Goal: Information Seeking & Learning: Learn about a topic

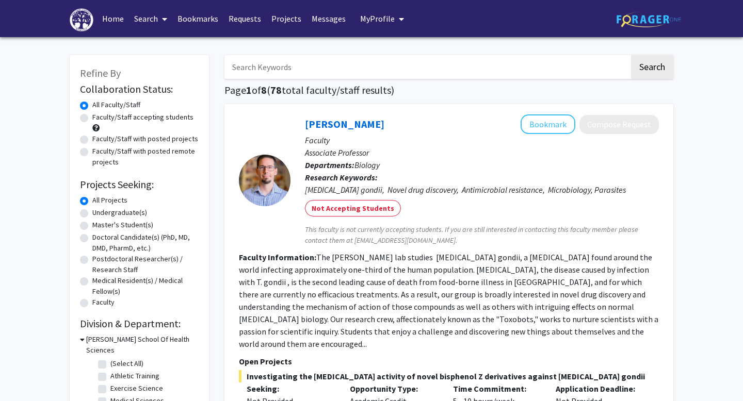
click at [200, 25] on link "Bookmarks" at bounding box center [197, 19] width 51 height 36
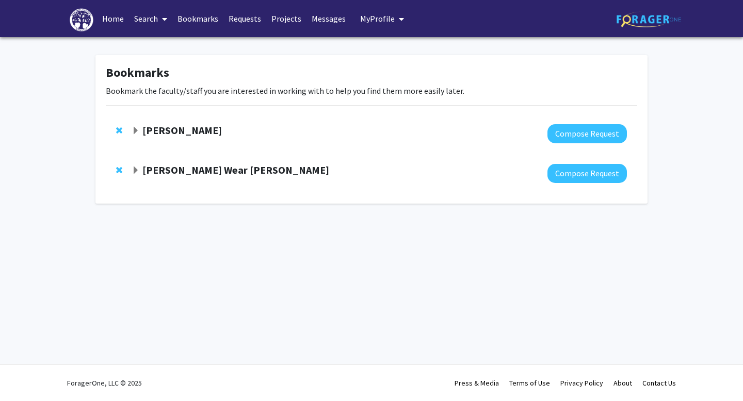
click at [295, 138] on div at bounding box center [379, 133] width 495 height 19
click at [138, 129] on span "Expand Laura Nagy Bookmark" at bounding box center [136, 131] width 8 height 8
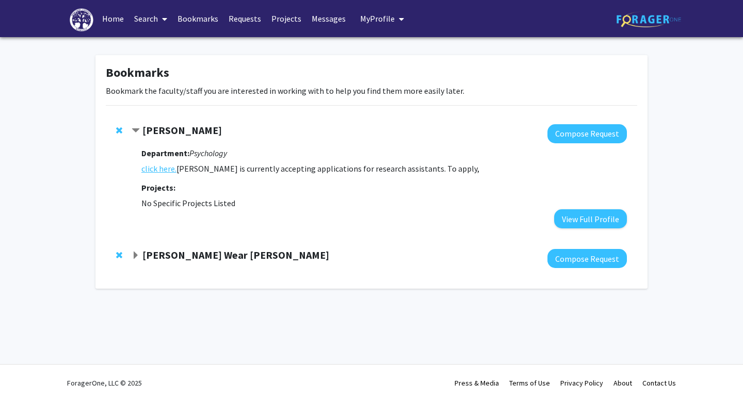
click at [155, 168] on link "click here." at bounding box center [158, 169] width 35 height 12
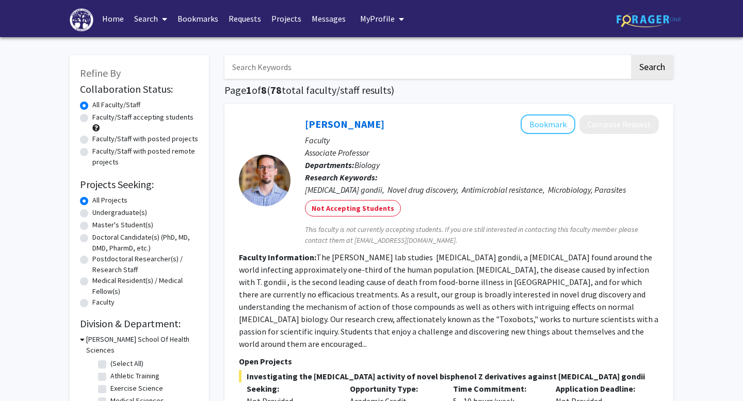
click at [193, 17] on link "Bookmarks" at bounding box center [197, 19] width 51 height 36
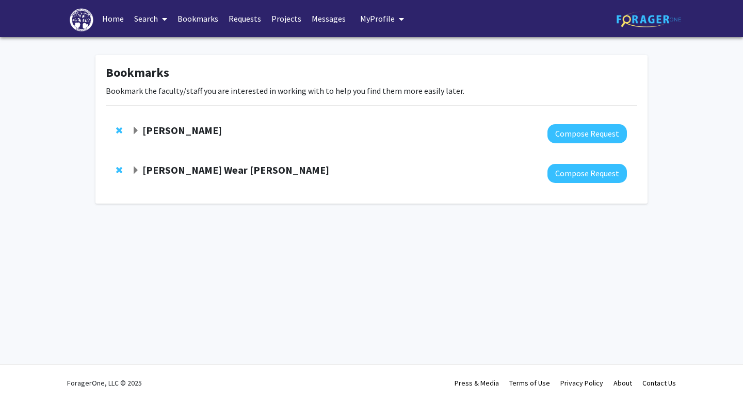
click at [166, 126] on strong "[PERSON_NAME]" at bounding box center [181, 130] width 79 height 13
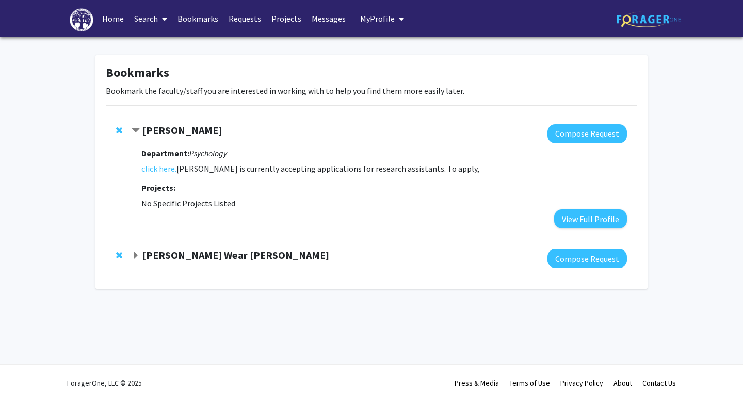
click at [168, 188] on strong "Projects:" at bounding box center [158, 188] width 34 height 10
click at [175, 138] on div at bounding box center [379, 133] width 495 height 19
click at [175, 133] on strong "[PERSON_NAME]" at bounding box center [181, 130] width 79 height 13
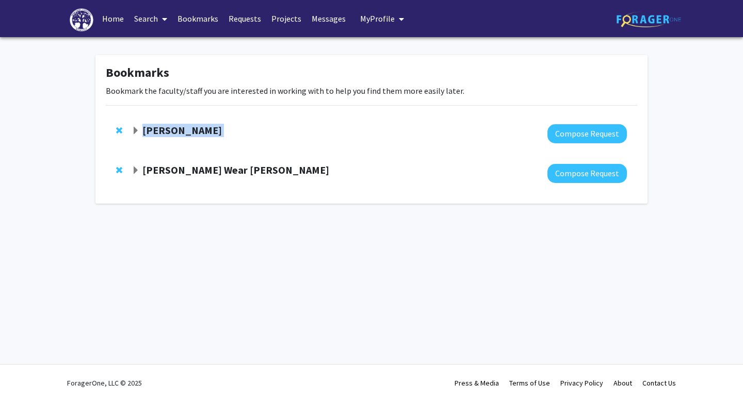
click at [175, 133] on strong "[PERSON_NAME]" at bounding box center [181, 130] width 79 height 13
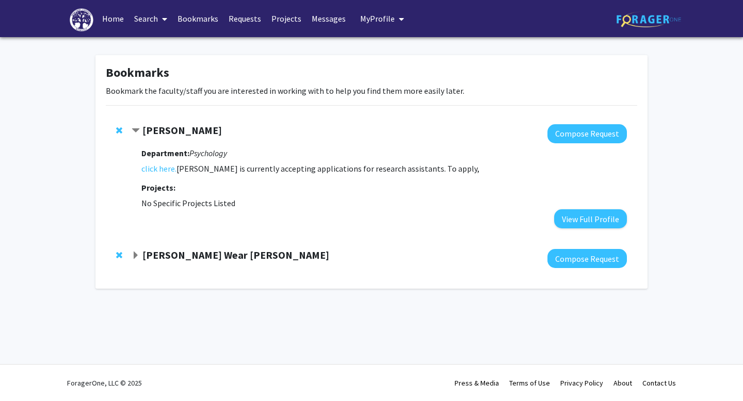
click at [155, 25] on link "Search" at bounding box center [150, 19] width 43 height 36
click at [162, 51] on span "Faculty/Staff" at bounding box center [167, 47] width 76 height 21
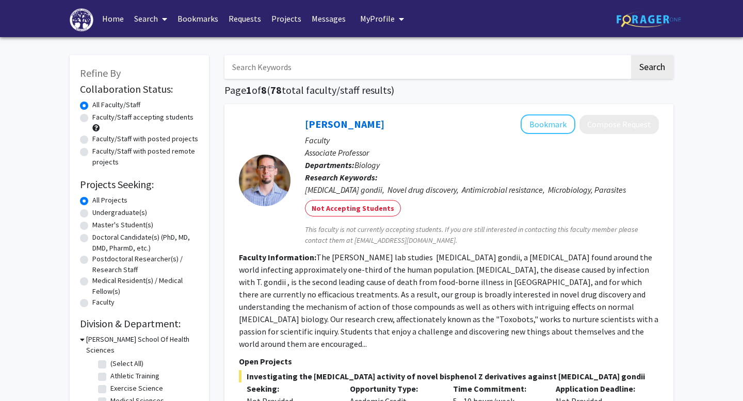
click at [326, 67] on input "Search Keywords" at bounding box center [426, 67] width 405 height 24
type input "[PERSON_NAME]"
click at [631, 55] on button "Search" at bounding box center [652, 67] width 42 height 24
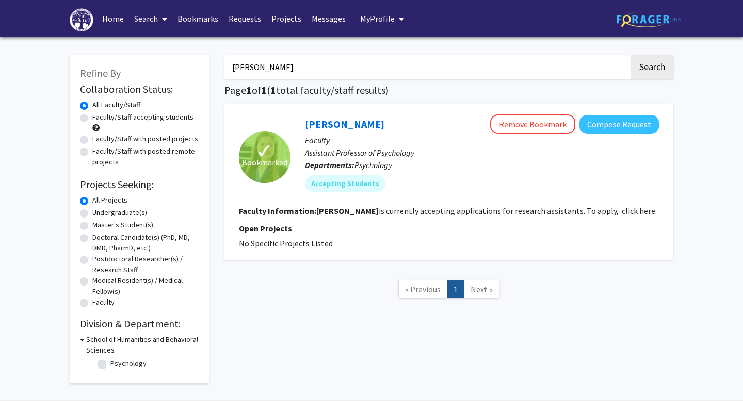
click at [409, 212] on fg-read-more "[PERSON_NAME] is currently accepting applications for research assistants. To a…" at bounding box center [486, 211] width 341 height 10
click at [584, 60] on input "[PERSON_NAME]" at bounding box center [426, 67] width 405 height 24
click at [561, 69] on input "[PERSON_NAME]" at bounding box center [426, 67] width 405 height 24
click at [631, 55] on button "Search" at bounding box center [652, 67] width 42 height 24
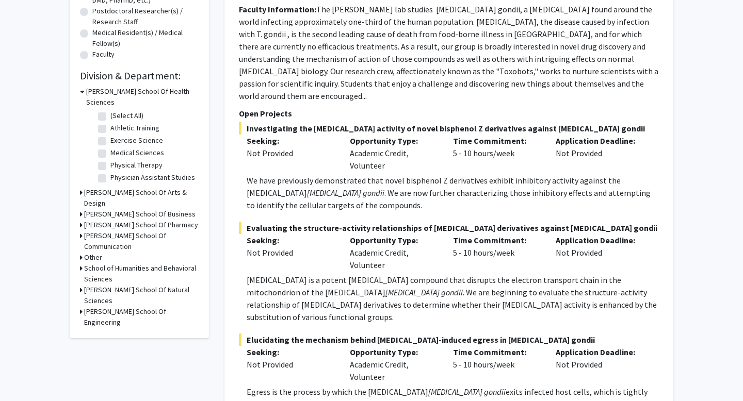
scroll to position [249, 0]
click at [107, 263] on h3 "School of Humanities and Behavioral Sciences" at bounding box center [141, 274] width 115 height 22
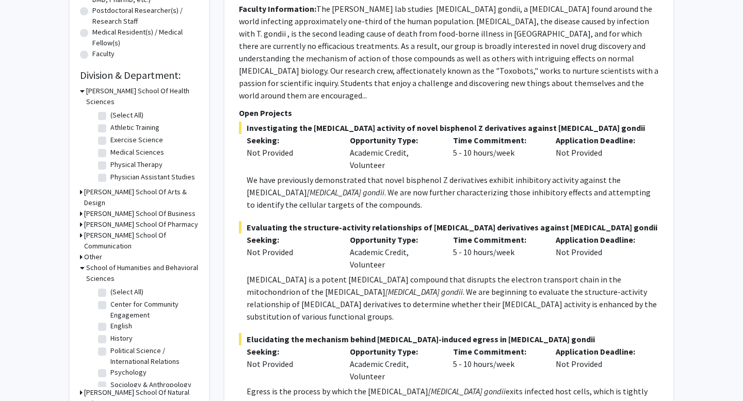
click at [110, 367] on label "Psychology" at bounding box center [128, 372] width 36 height 11
click at [110, 367] on input "Psychology" at bounding box center [113, 370] width 7 height 7
checkbox input "true"
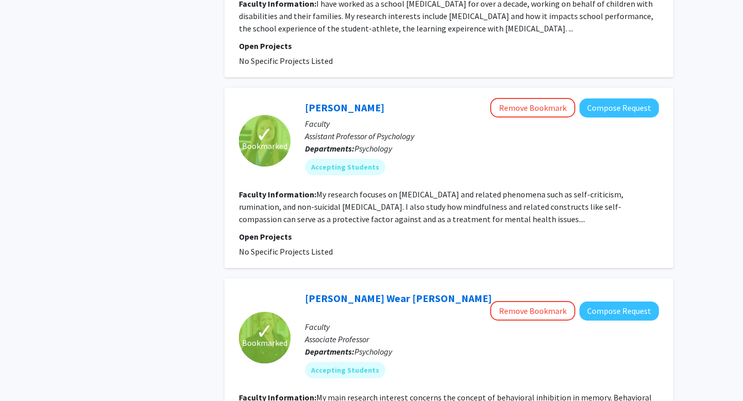
scroll to position [1337, 0]
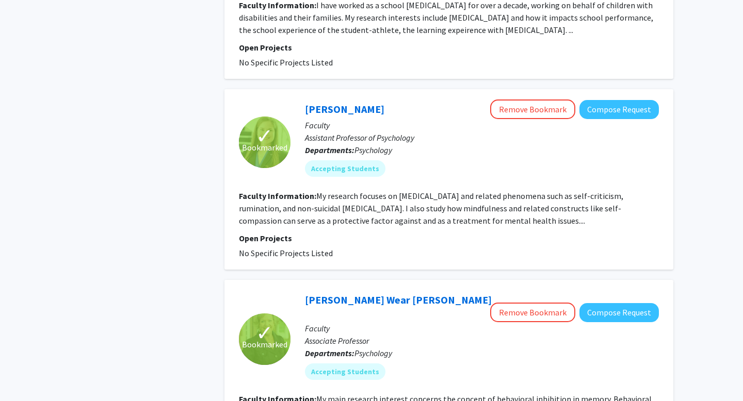
click at [460, 191] on fg-read-more "My research focuses on [MEDICAL_DATA] and related phenomena such as self-critic…" at bounding box center [431, 208] width 384 height 35
click at [312, 191] on fg-read-more "My research focuses on [MEDICAL_DATA] and related phenomena such as self-critic…" at bounding box center [431, 208] width 384 height 35
drag, startPoint x: 314, startPoint y: 171, endPoint x: 568, endPoint y: 198, distance: 255.3
click at [577, 202] on section "Faculty Information: My research focuses on [MEDICAL_DATA] and related phenomen…" at bounding box center [449, 208] width 420 height 37
click at [547, 193] on fg-read-more "My research focuses on [MEDICAL_DATA] and related phenomena such as self-critic…" at bounding box center [431, 208] width 384 height 35
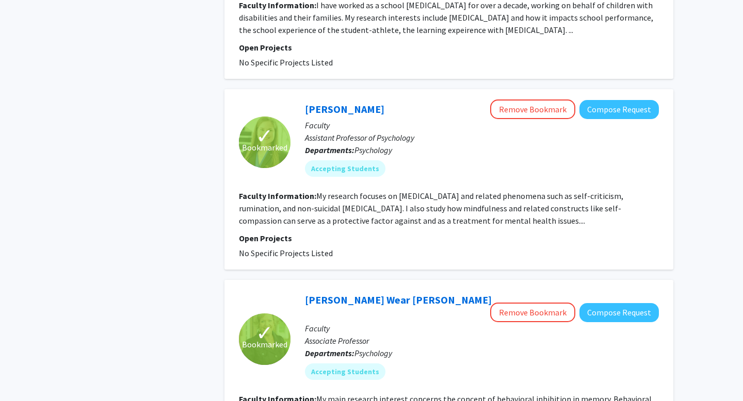
click at [560, 195] on fg-read-more "My research focuses on [MEDICAL_DATA] and related phenomena such as self-critic…" at bounding box center [431, 208] width 384 height 35
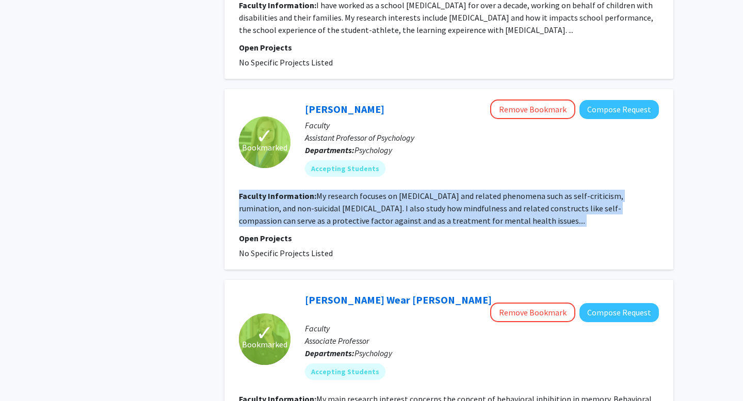
click at [560, 195] on fg-read-more "My research focuses on [MEDICAL_DATA] and related phenomena such as self-critic…" at bounding box center [431, 208] width 384 height 35
click at [560, 191] on fg-read-more "My research focuses on [MEDICAL_DATA] and related phenomena such as self-critic…" at bounding box center [431, 208] width 384 height 35
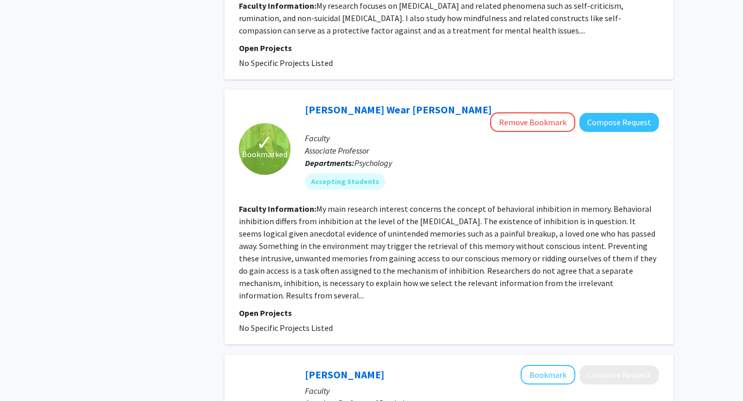
scroll to position [1531, 0]
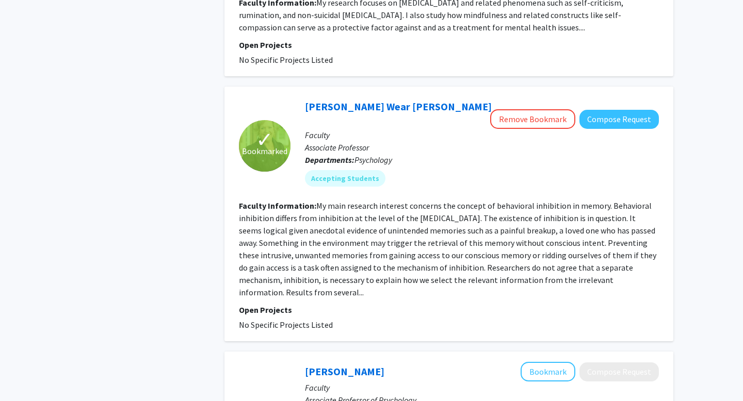
click at [361, 215] on fg-read-more "My main research interest concerns the concept of behavioral inhibition in memo…" at bounding box center [447, 249] width 417 height 97
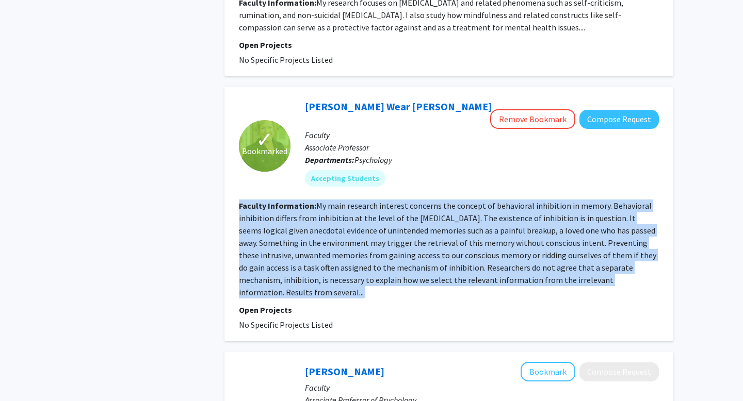
click at [361, 215] on fg-read-more "My main research interest concerns the concept of behavioral inhibition in memo…" at bounding box center [447, 249] width 417 height 97
copy section "Faculty Information: My main research interest concerns the concept of behavior…"
click at [361, 215] on fg-read-more "My main research interest concerns the concept of behavioral inhibition in memo…" at bounding box center [447, 249] width 417 height 97
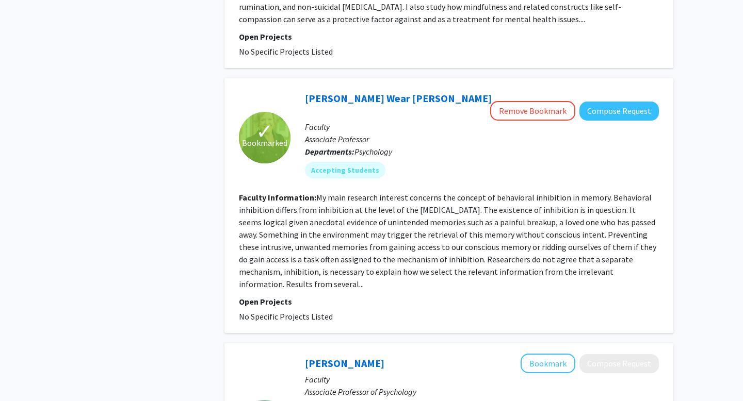
scroll to position [1522, 0]
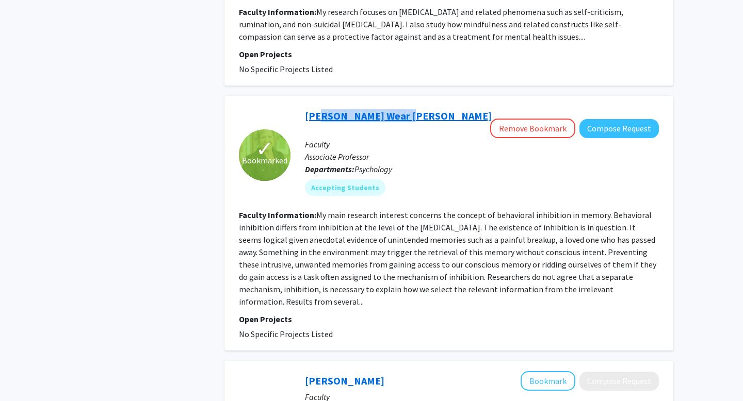
drag, startPoint x: 410, startPoint y: 90, endPoint x: 316, endPoint y: 95, distance: 94.1
click at [316, 106] on div "[PERSON_NAME] Wear [PERSON_NAME] Remove Bookmark Compose Request" at bounding box center [482, 122] width 354 height 32
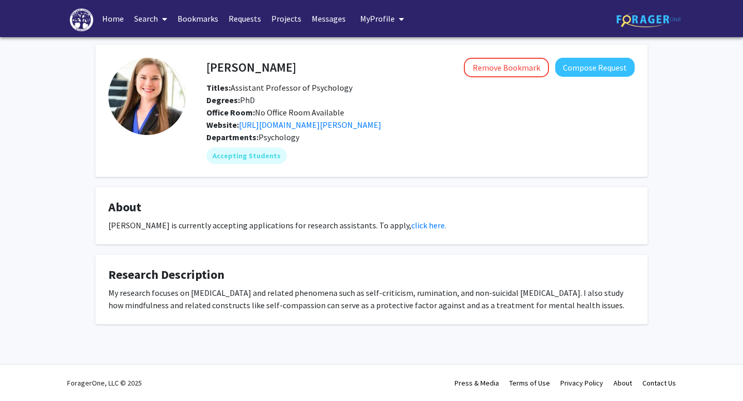
click at [357, 293] on div "My research focuses on borderline personality disorder and related phenomena su…" at bounding box center [371, 299] width 526 height 25
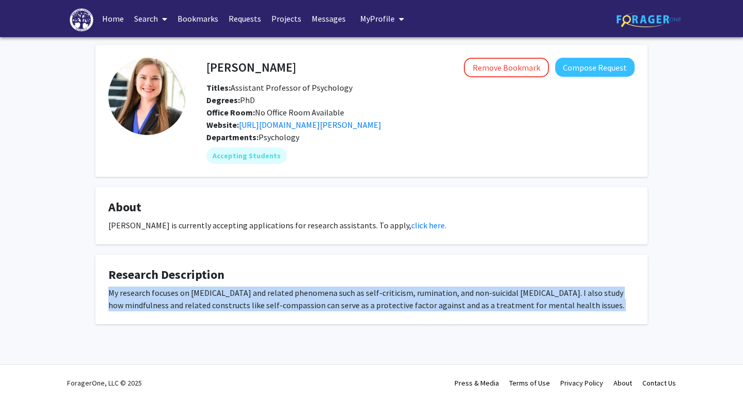
click at [357, 293] on div "My research focuses on borderline personality disorder and related phenomena su…" at bounding box center [371, 299] width 526 height 25
copy div "My research focuses on borderline personality disorder and related phenomena su…"
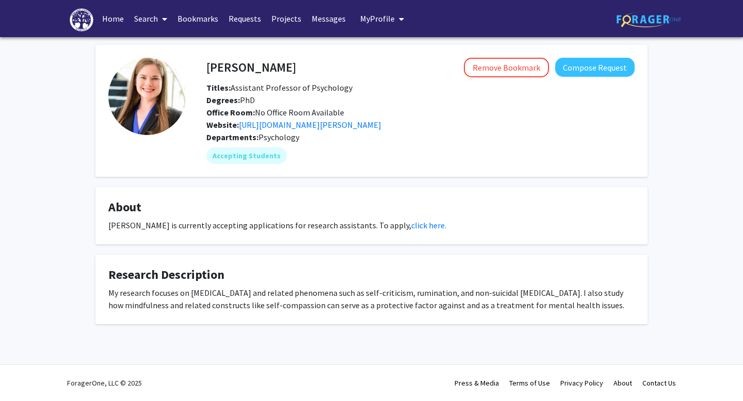
click at [325, 268] on h4 "Research Description" at bounding box center [371, 275] width 526 height 15
click at [363, 103] on div "Degrees: PhD" at bounding box center [421, 100] width 444 height 12
drag, startPoint x: 513, startPoint y: 295, endPoint x: 592, endPoint y: 294, distance: 78.4
click at [592, 294] on div "My research focuses on borderline personality disorder and related phenomena su…" at bounding box center [371, 299] width 526 height 25
copy div "non-suicidal self-injury"
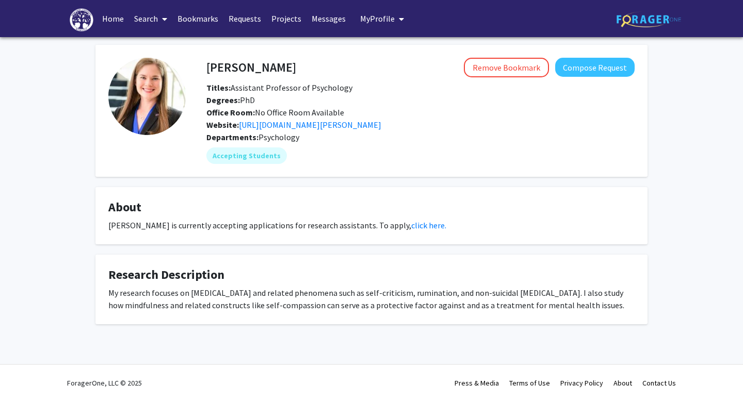
click at [390, 241] on fg-card "About Dr. Nagy is currently accepting applications for research assistants. To …" at bounding box center [371, 215] width 552 height 57
click at [195, 25] on link "Bookmarks" at bounding box center [197, 19] width 51 height 36
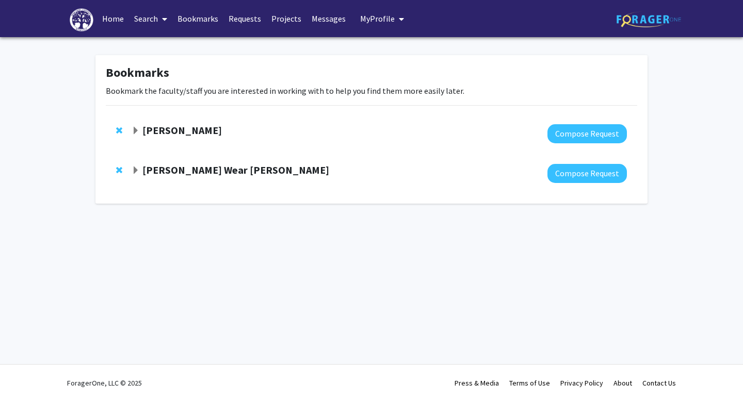
click at [200, 186] on div "Kimberly Wear Jones Compose Request" at bounding box center [371, 174] width 531 height 40
click at [200, 173] on strong "[PERSON_NAME] Wear [PERSON_NAME]" at bounding box center [235, 170] width 187 height 13
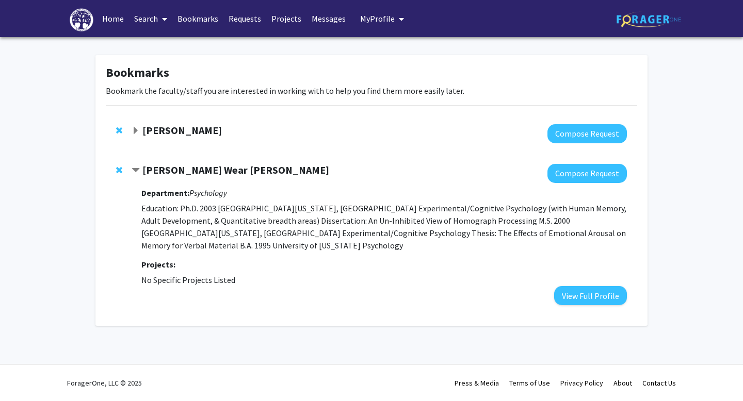
click at [212, 215] on p "Education: Ph.D. 2003 University of Texas, Arlington Experimental/Cognitive Psy…" at bounding box center [384, 227] width 486 height 50
click at [187, 169] on strong "[PERSON_NAME] Wear [PERSON_NAME]" at bounding box center [235, 170] width 187 height 13
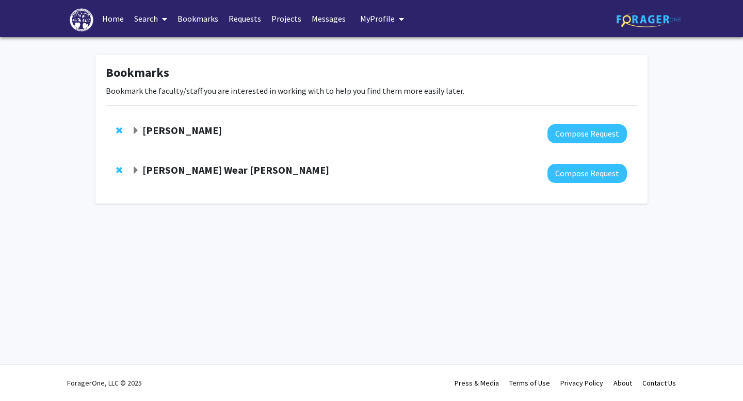
click at [193, 167] on strong "[PERSON_NAME] Wear [PERSON_NAME]" at bounding box center [235, 170] width 187 height 13
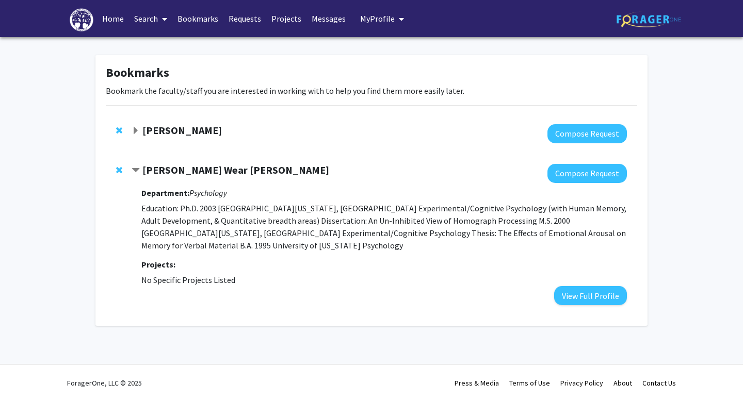
click at [133, 167] on span "Contract Kimberly Wear Jones Bookmark" at bounding box center [136, 171] width 8 height 8
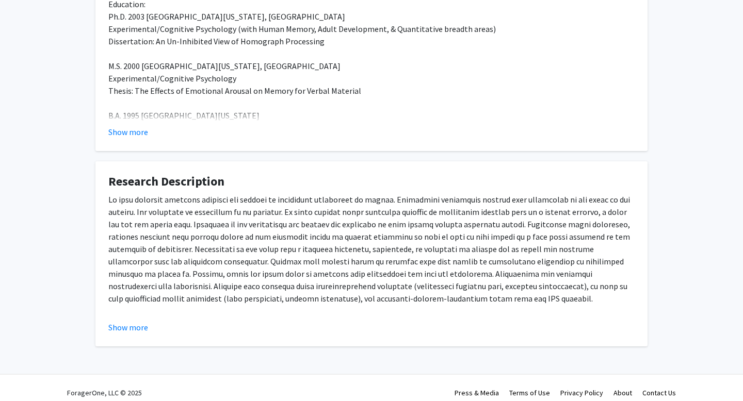
scroll to position [231, 0]
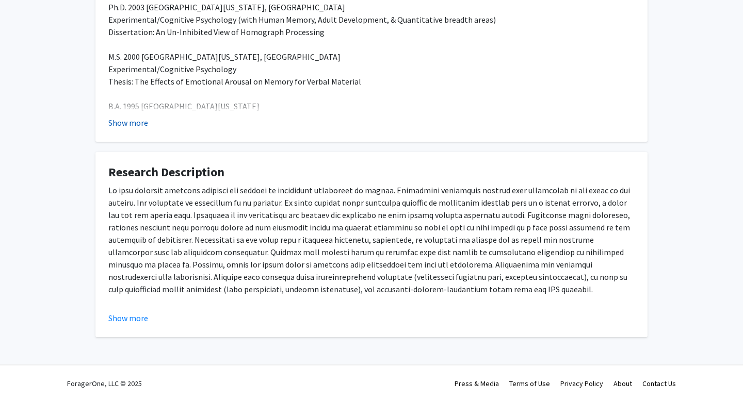
click at [146, 122] on button "Show more" at bounding box center [128, 123] width 40 height 12
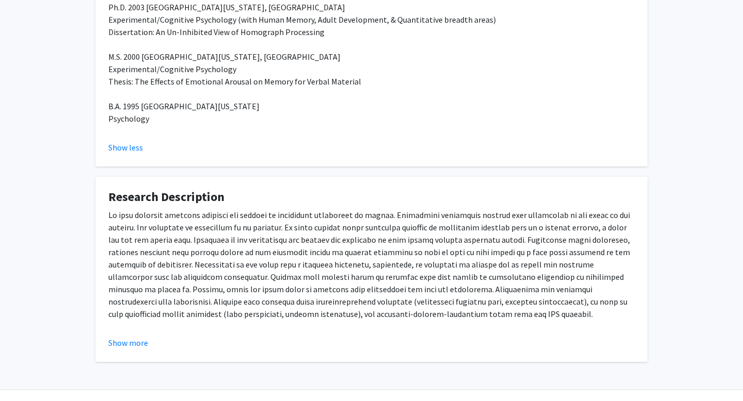
click at [147, 331] on div "Current projects examine this from a more applied perspective - testing in the …" at bounding box center [371, 302] width 526 height 186
click at [147, 342] on button "Show more" at bounding box center [128, 343] width 40 height 12
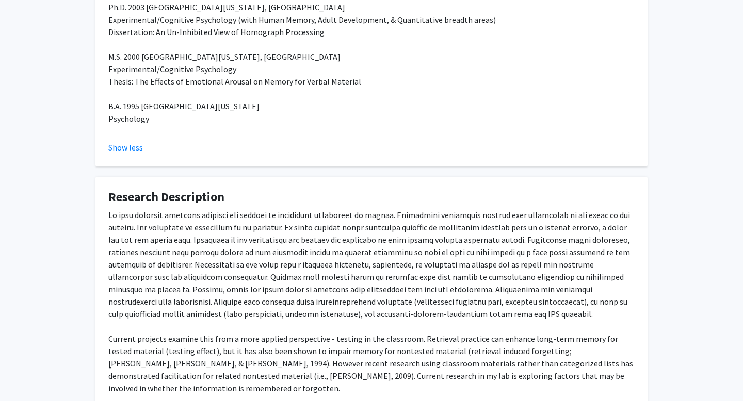
scroll to position [305, 0]
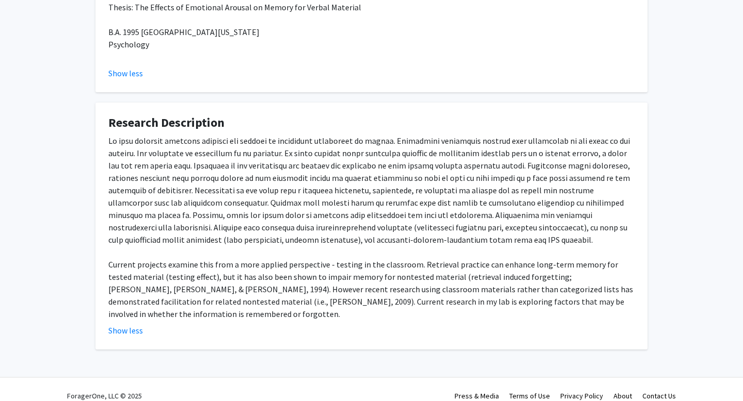
click at [382, 325] on div "Show less" at bounding box center [371, 331] width 526 height 12
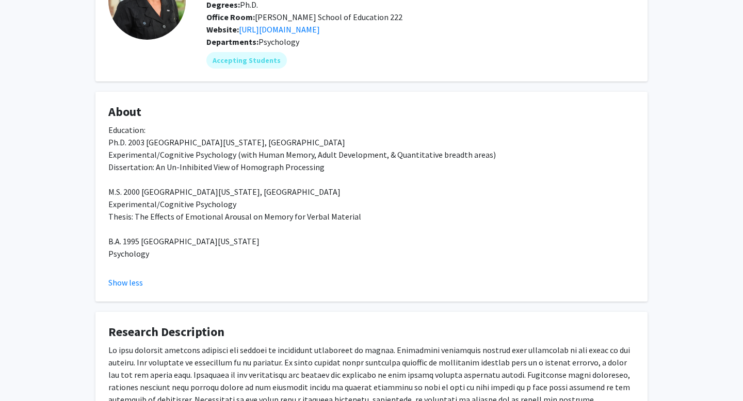
scroll to position [29, 0]
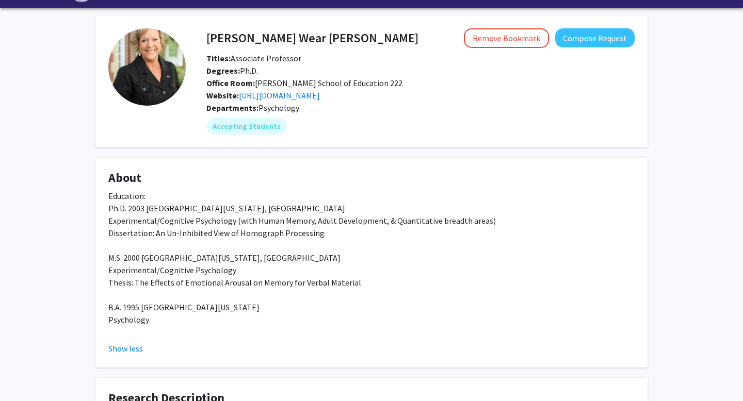
drag, startPoint x: 321, startPoint y: 41, endPoint x: 204, endPoint y: 41, distance: 116.6
click at [204, 41] on div "[PERSON_NAME] Wear [PERSON_NAME] Remove Bookmark Compose Request" at bounding box center [421, 38] width 444 height 20
click at [215, 34] on h4 "[PERSON_NAME] Wear [PERSON_NAME]" at bounding box center [312, 37] width 212 height 19
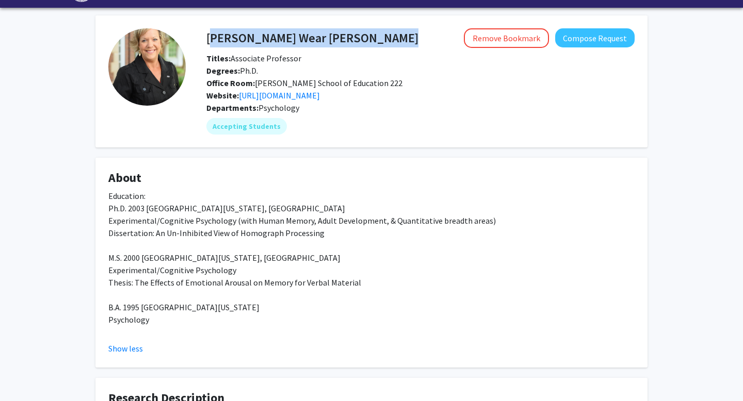
click at [215, 34] on h4 "[PERSON_NAME] Wear [PERSON_NAME]" at bounding box center [312, 37] width 212 height 19
copy h4 "[PERSON_NAME] Wear [PERSON_NAME]"
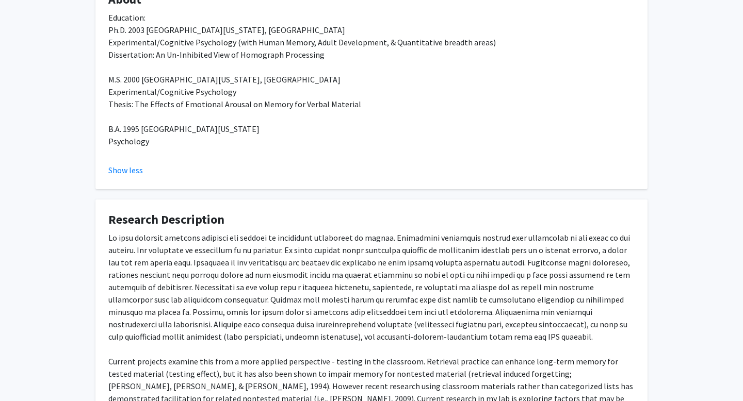
click at [310, 265] on div "Current projects examine this from a more applied perspective - testing in the …" at bounding box center [371, 325] width 526 height 186
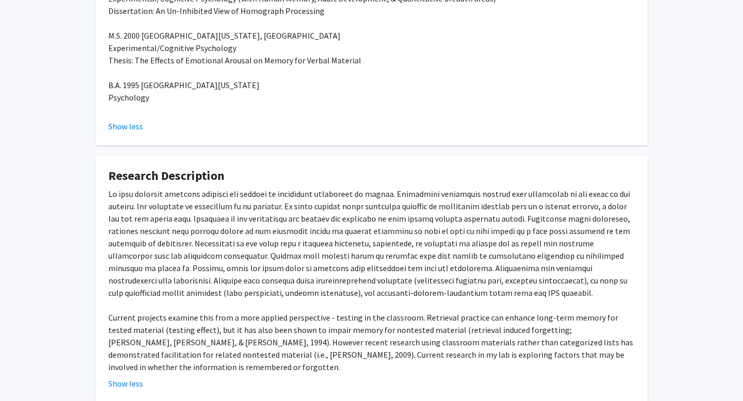
scroll to position [255, 0]
